Goal: Navigation & Orientation: Find specific page/section

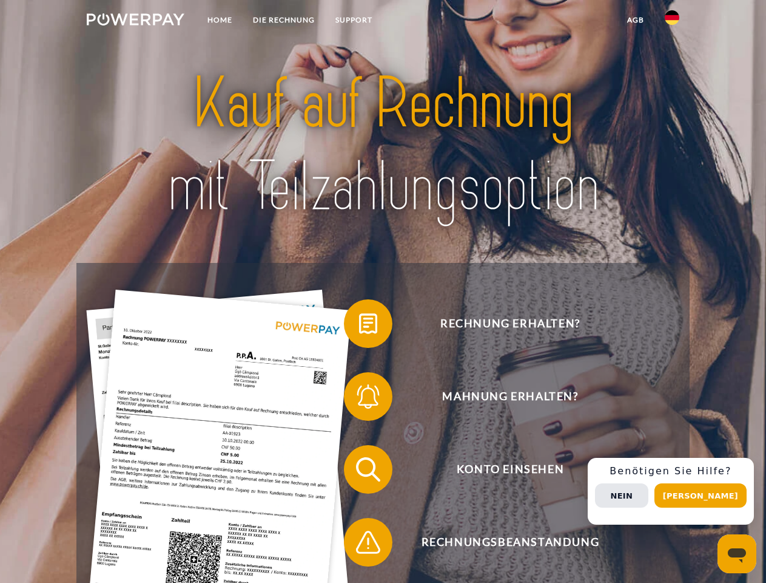
click at [135, 21] on img at bounding box center [136, 19] width 98 height 12
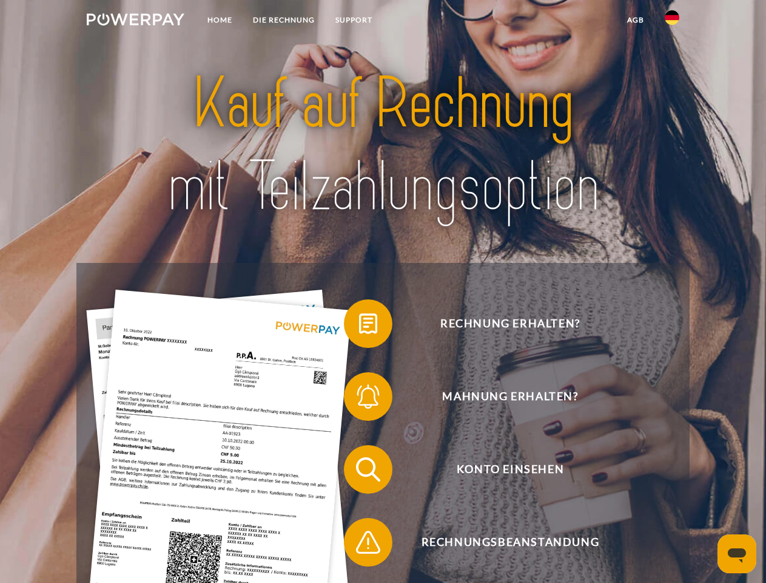
click at [672, 21] on img at bounding box center [672, 17] width 15 height 15
click at [635, 20] on link "agb" at bounding box center [636, 20] width 38 height 22
click at [359, 326] on span at bounding box center [350, 323] width 61 height 61
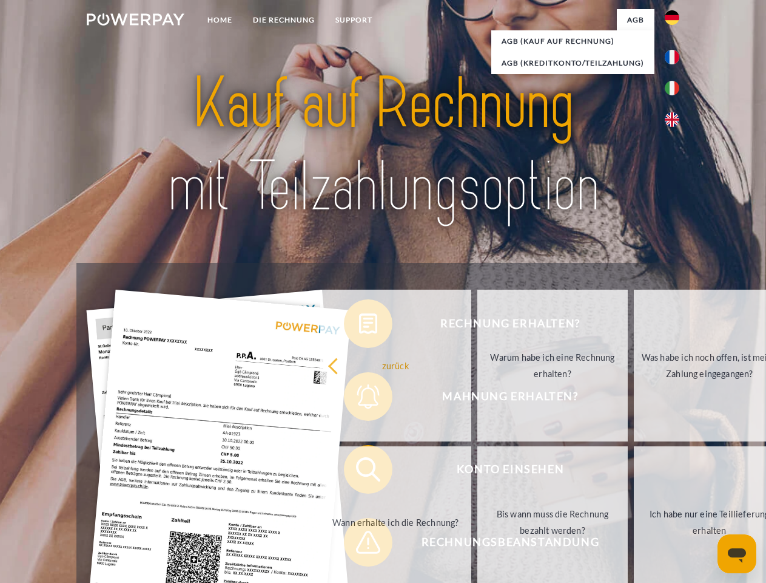
click at [359, 472] on span at bounding box center [350, 469] width 61 height 61
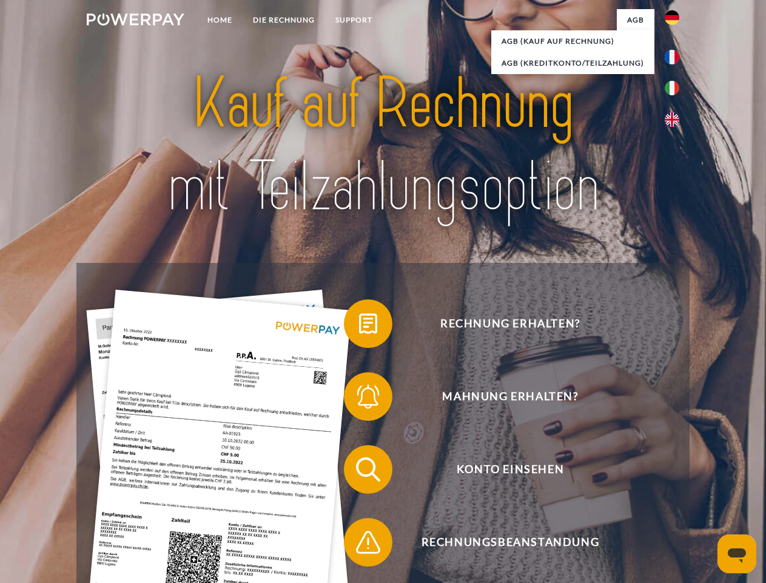
click at [359, 544] on span at bounding box center [350, 542] width 61 height 61
click at [675, 491] on div "Rechnung erhalten? Mahnung erhalten? Konto einsehen" at bounding box center [382, 505] width 613 height 485
click at [646, 493] on span "Konto einsehen" at bounding box center [510, 469] width 297 height 49
click at [705, 495] on header "Home DIE RECHNUNG SUPPORT" at bounding box center [383, 419] width 766 height 838
